Goal: Navigation & Orientation: Find specific page/section

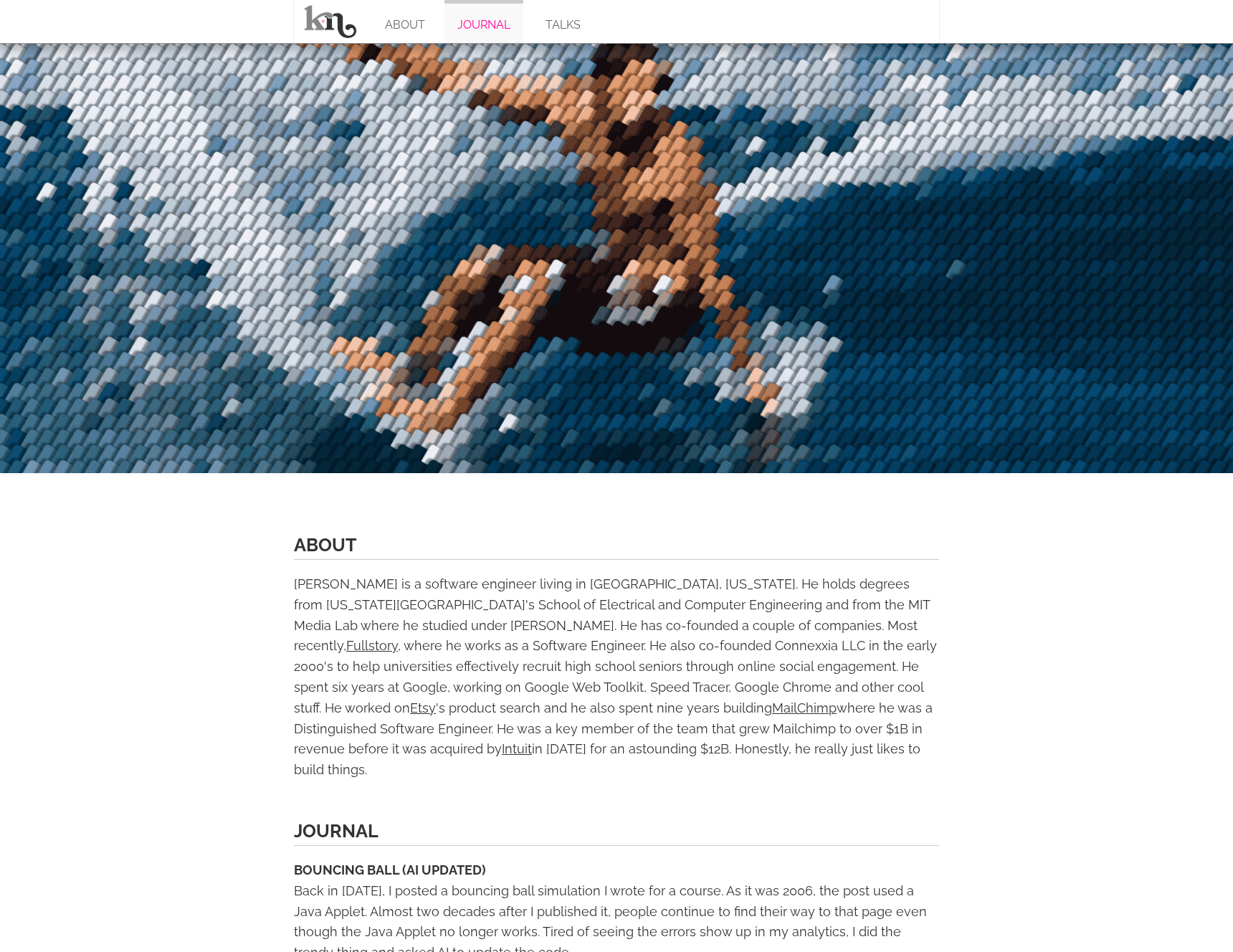
click at [488, 21] on link "JOURNAL" at bounding box center [483, 21] width 78 height 43
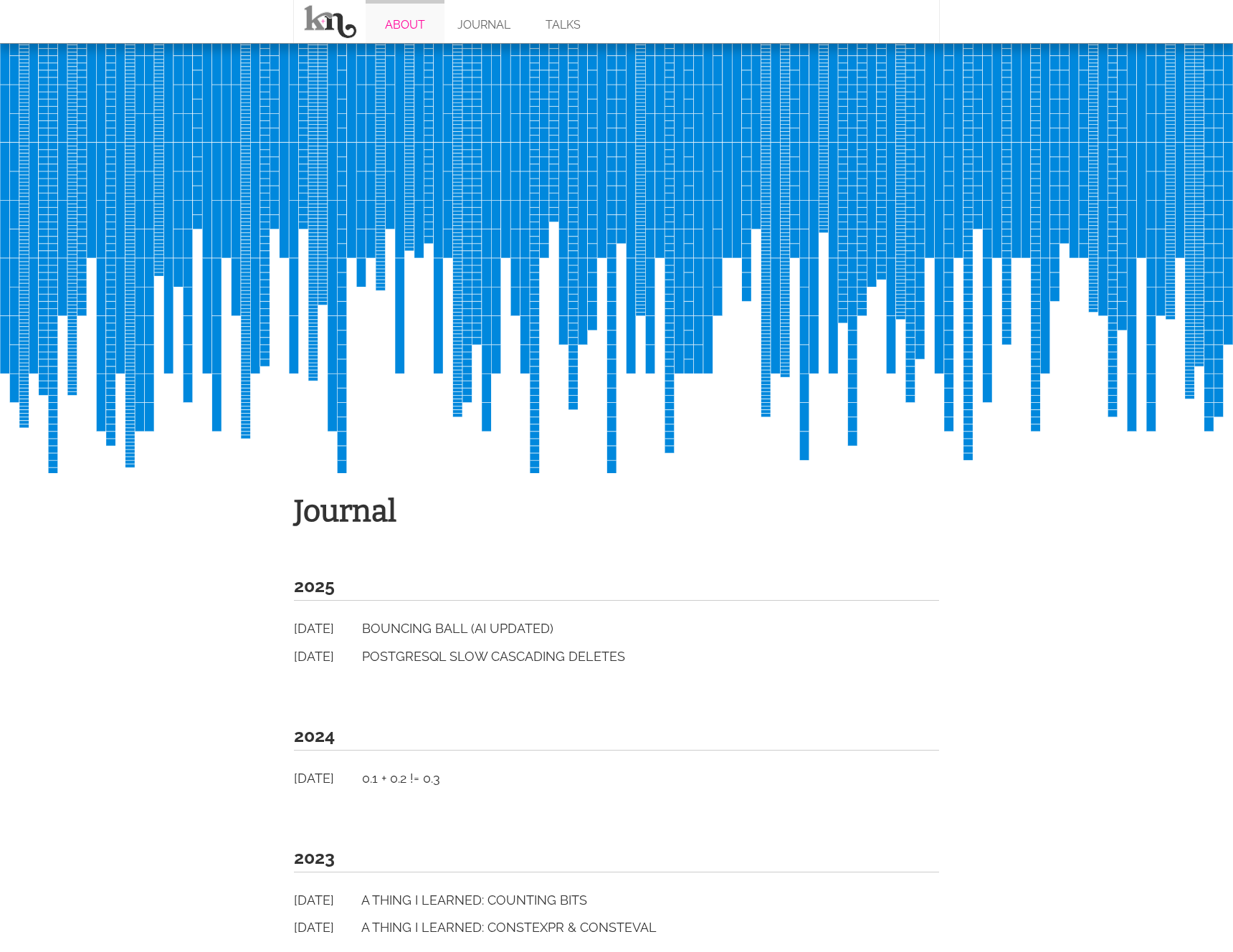
click at [420, 28] on link "ABOUT" at bounding box center [405, 21] width 78 height 43
